Goal: Complete application form

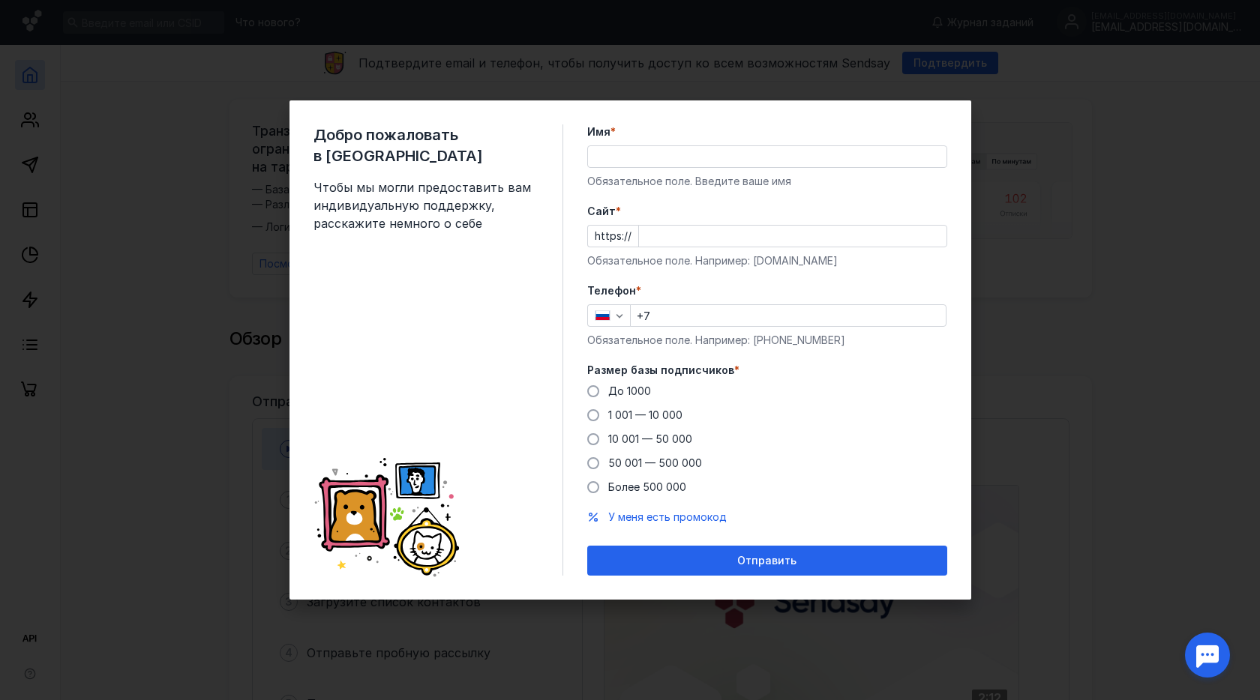
click at [1082, 406] on div "Добро пожаловать в Sendsay Чтобы мы могли предоставить вам индивидуальную подде…" at bounding box center [630, 350] width 1260 height 700
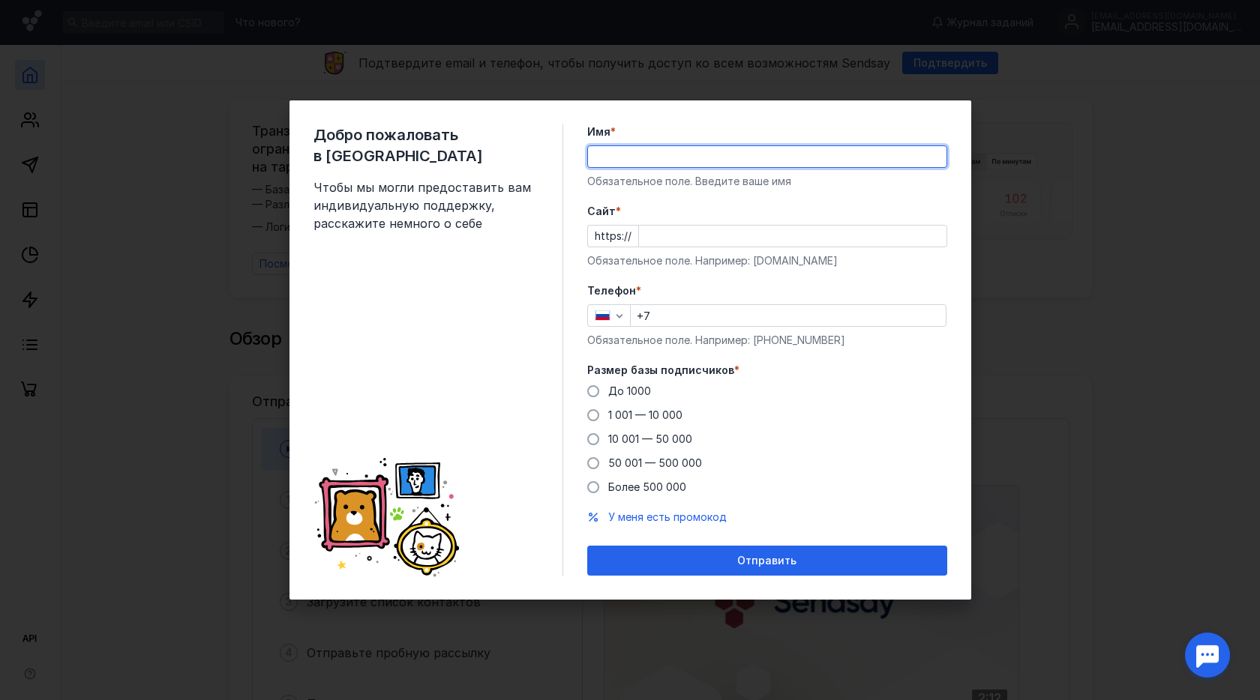
click at [728, 160] on input "Имя *" at bounding box center [767, 156] width 358 height 21
type input "n"
type input "[PERSON_NAME]"
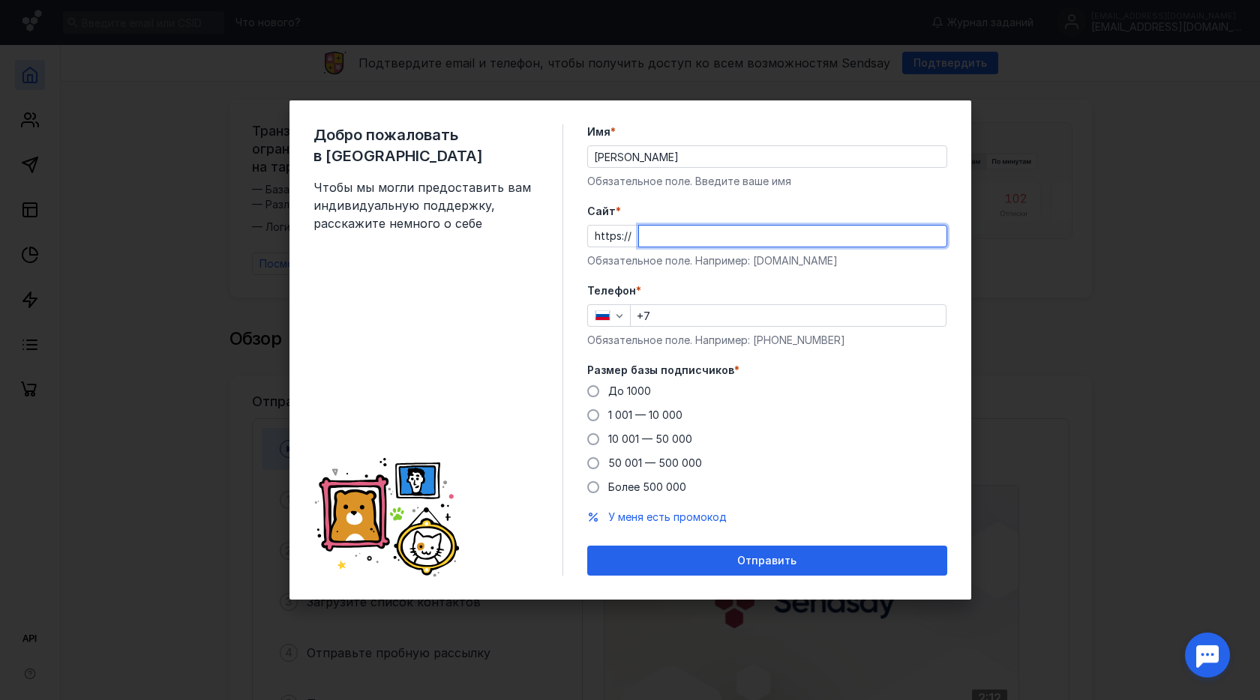
click at [676, 226] on input "Cайт *" at bounding box center [792, 236] width 307 height 21
type input "[DOMAIN_NAME]"
click at [685, 310] on input "+7" at bounding box center [788, 315] width 315 height 21
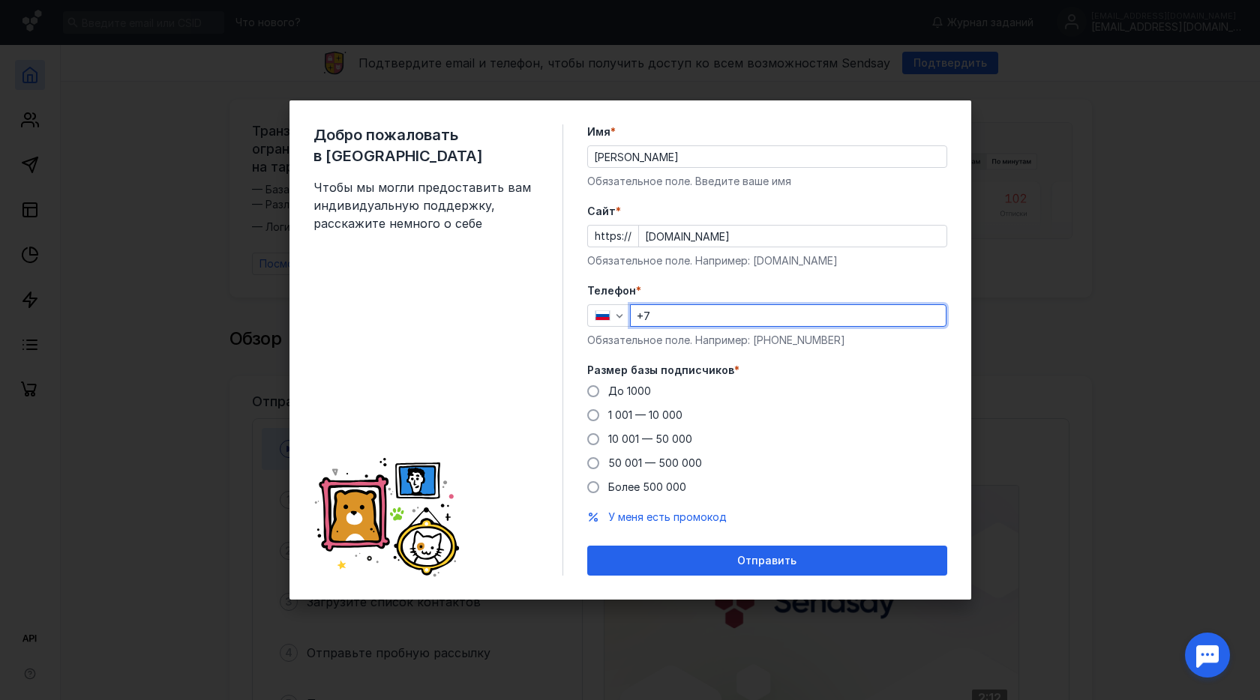
type input "[PHONE_NUMBER]"
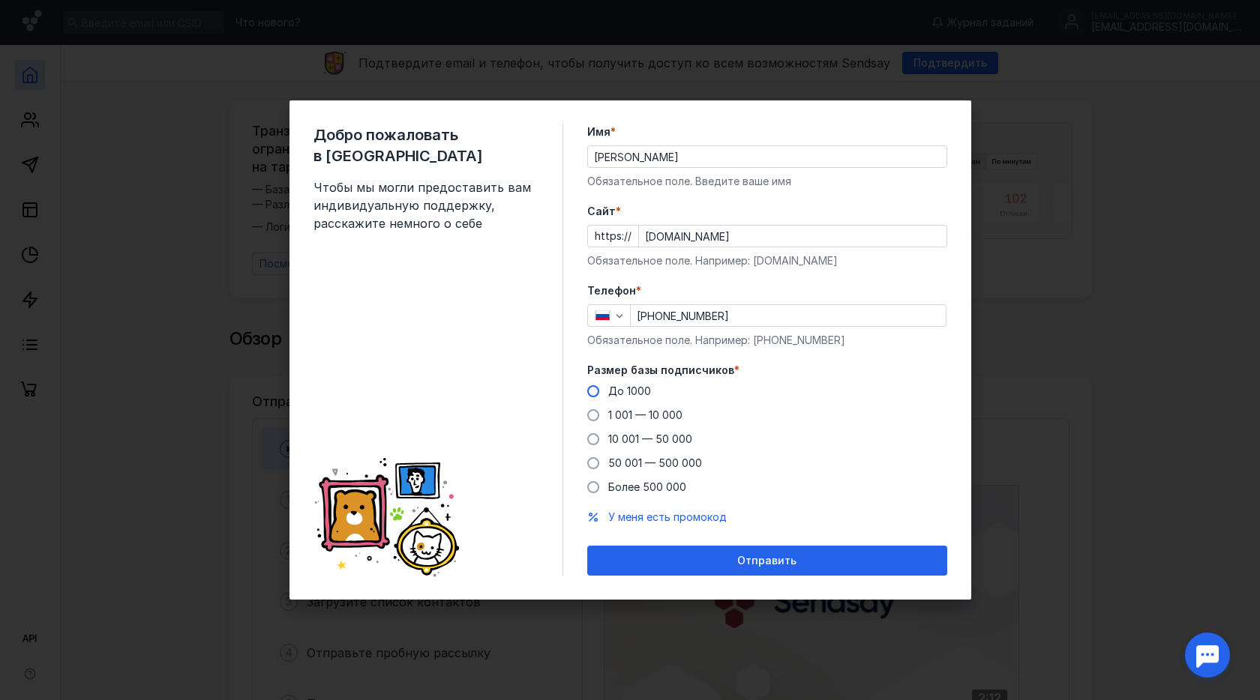
click at [594, 394] on span at bounding box center [593, 391] width 12 height 12
click at [0, 0] on input "До 1000" at bounding box center [0, 0] width 0 height 0
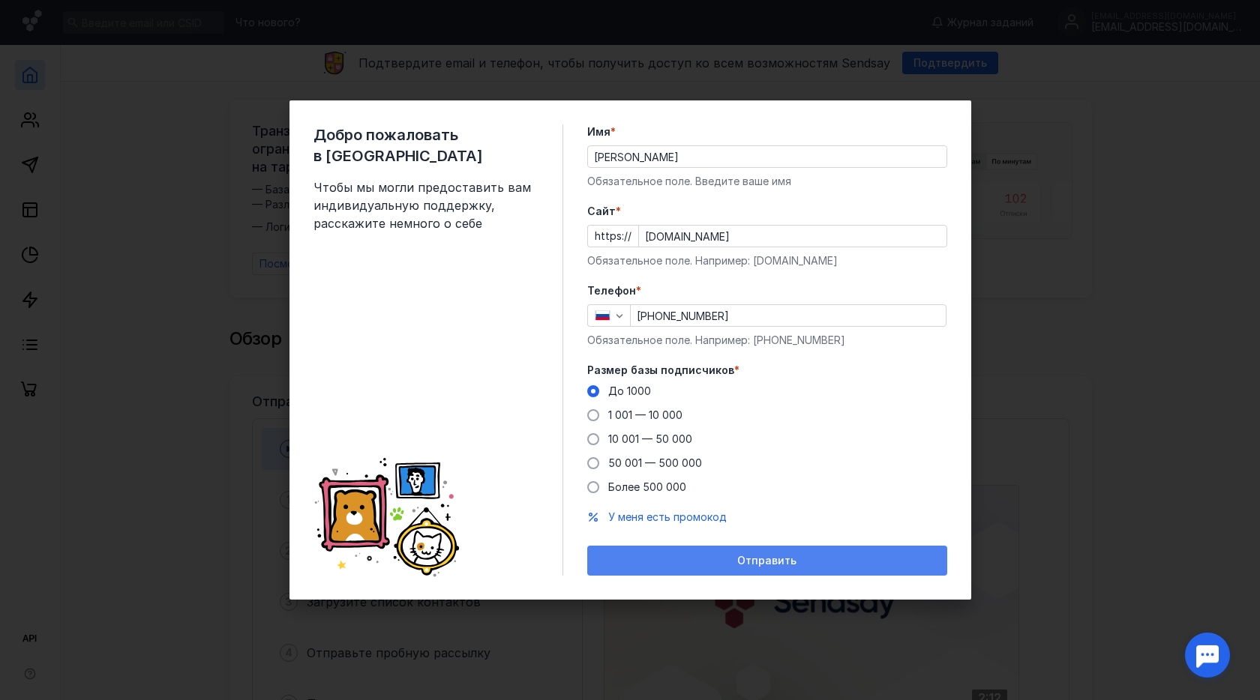
click at [765, 558] on span "Отправить" at bounding box center [766, 561] width 59 height 13
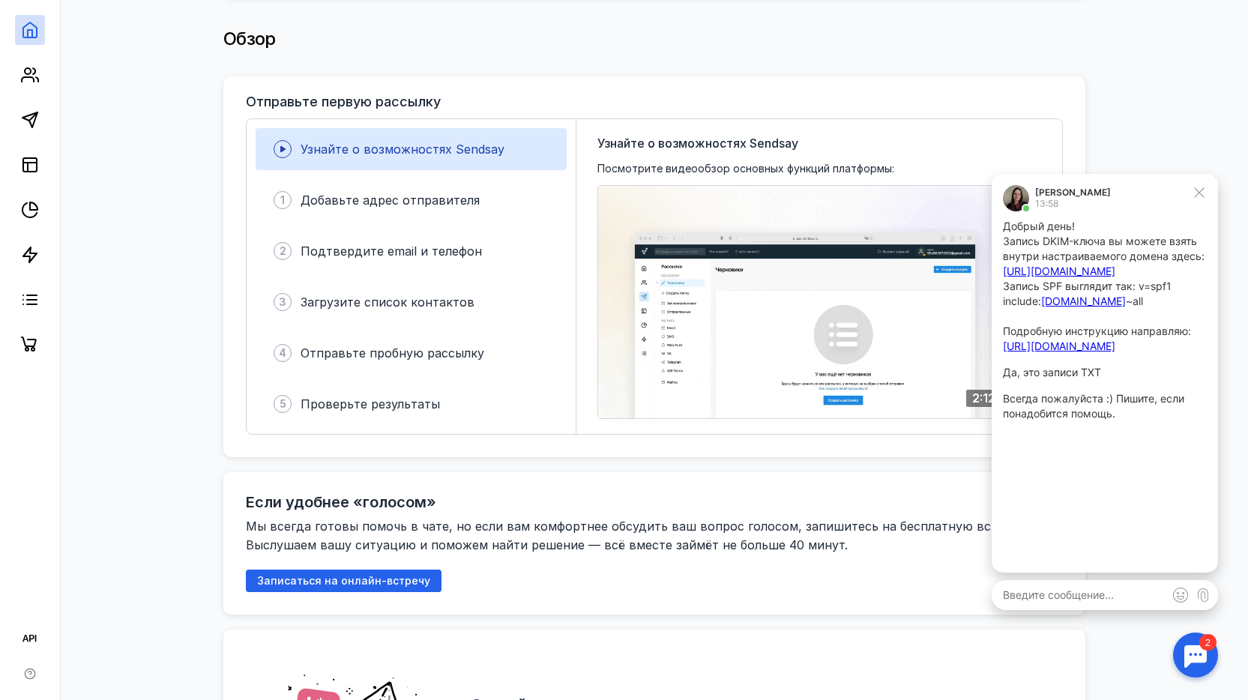
click at [1201, 643] on div at bounding box center [1196, 655] width 46 height 46
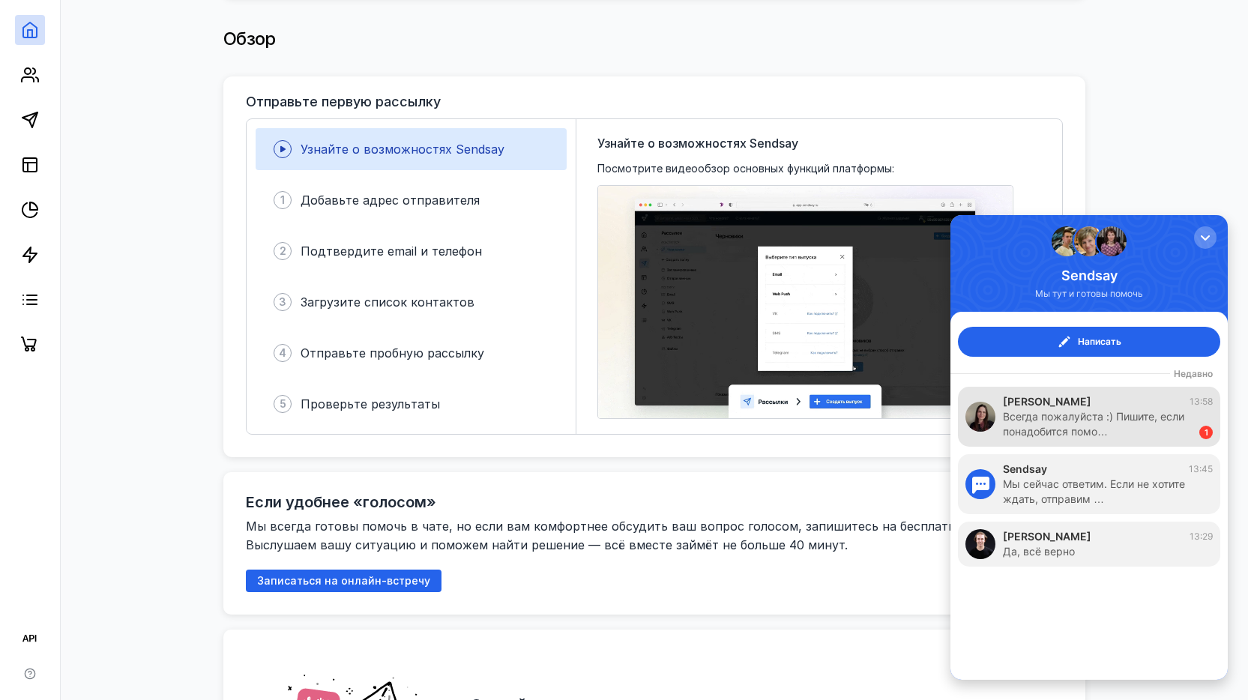
click at [1182, 416] on div "Всегда пожалуйста :) Пишите, если понадобится помо…" at bounding box center [1093, 424] width 181 height 30
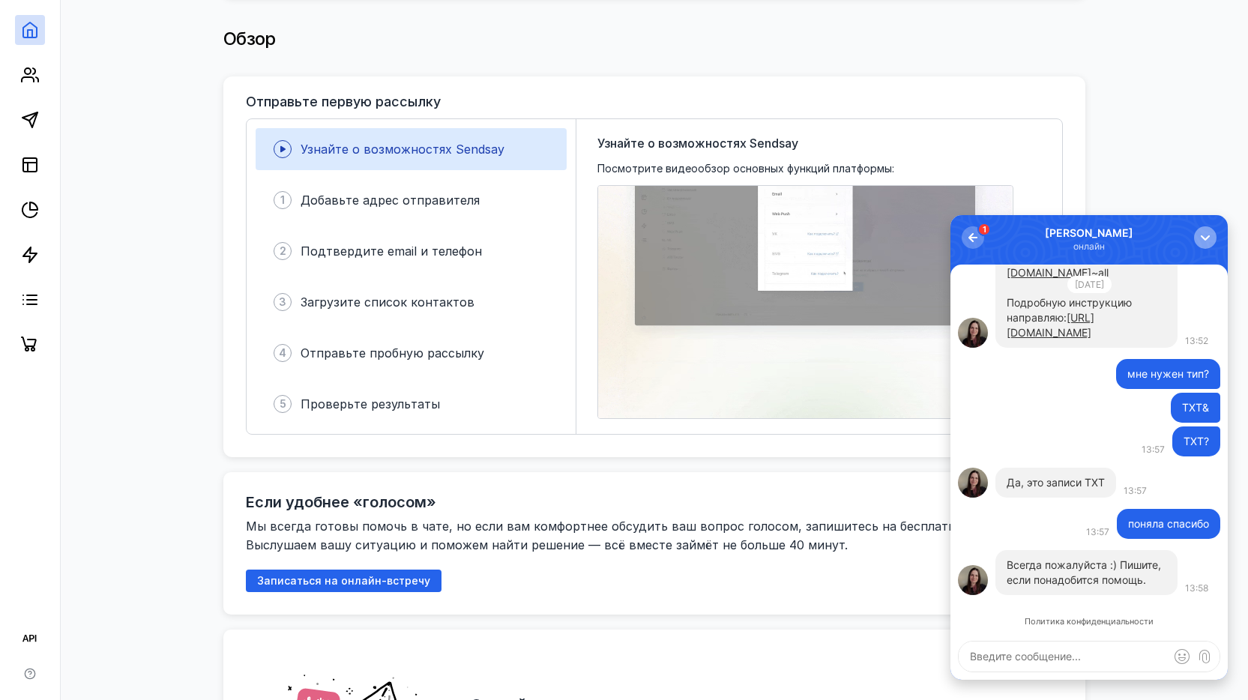
click at [1203, 238] on div "button" at bounding box center [1205, 237] width 15 height 15
